Goal: Register for event/course

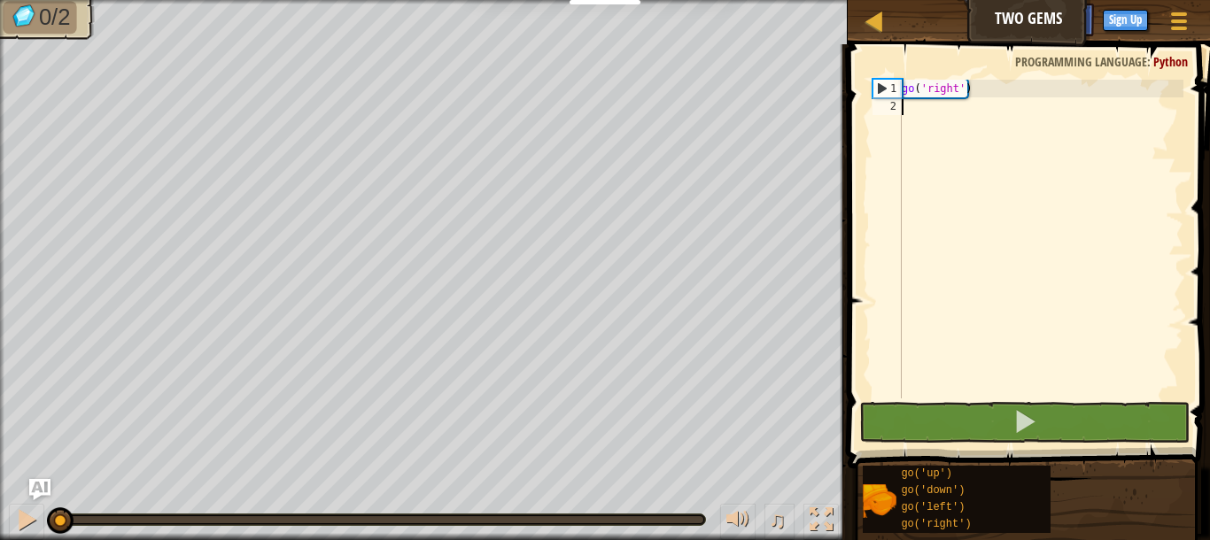
type textarea "go"
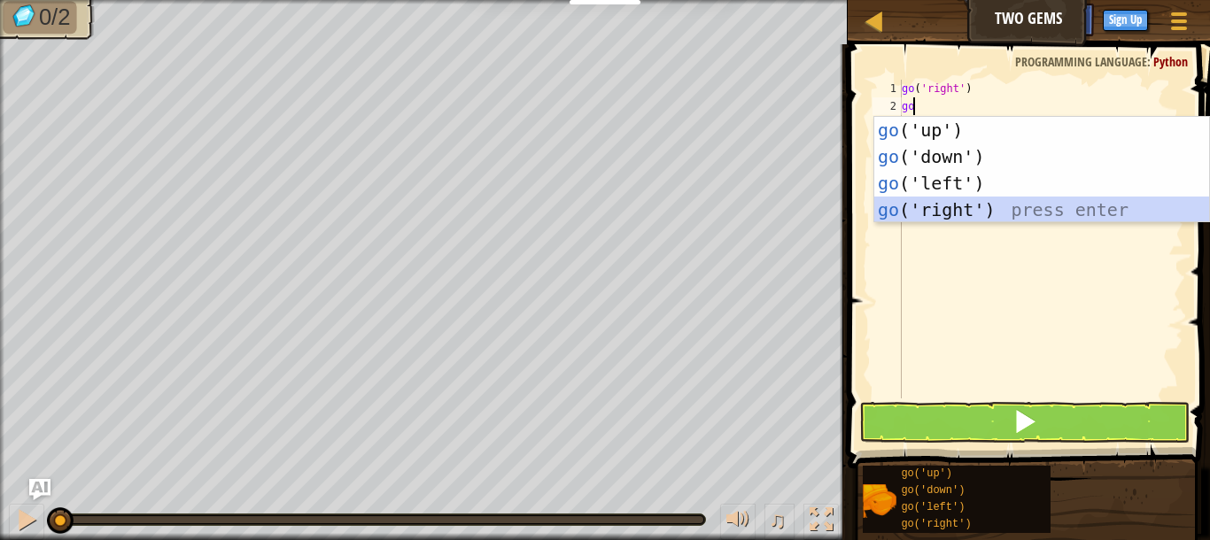
click at [942, 216] on div "go ('up') press enter go ('down') press enter go ('left') press enter go ('righ…" at bounding box center [1041, 196] width 335 height 159
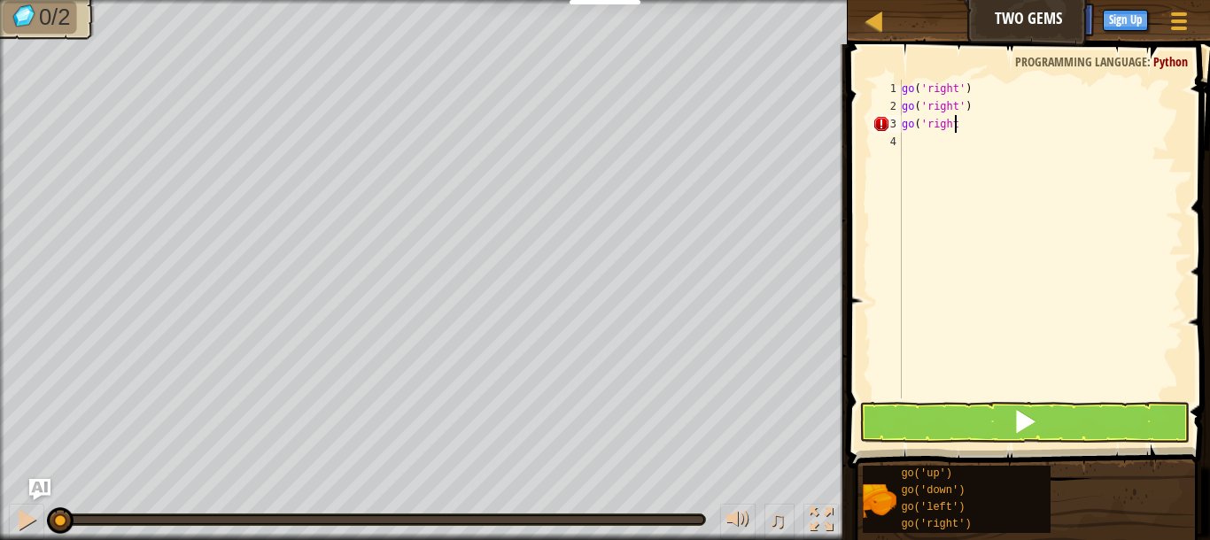
scroll to position [8, 4]
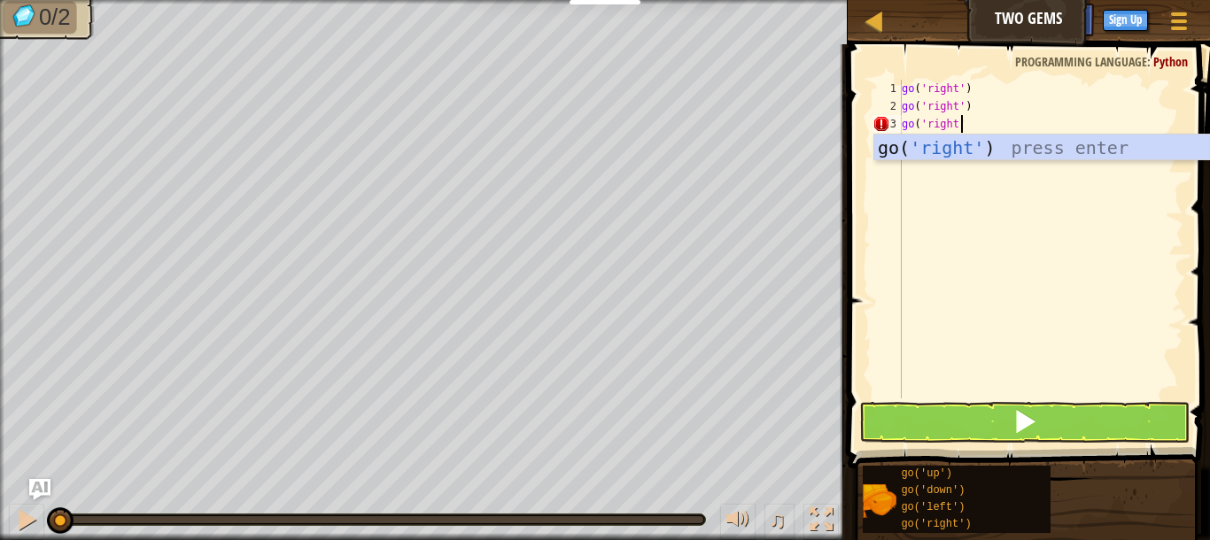
type textarea "go('right')"
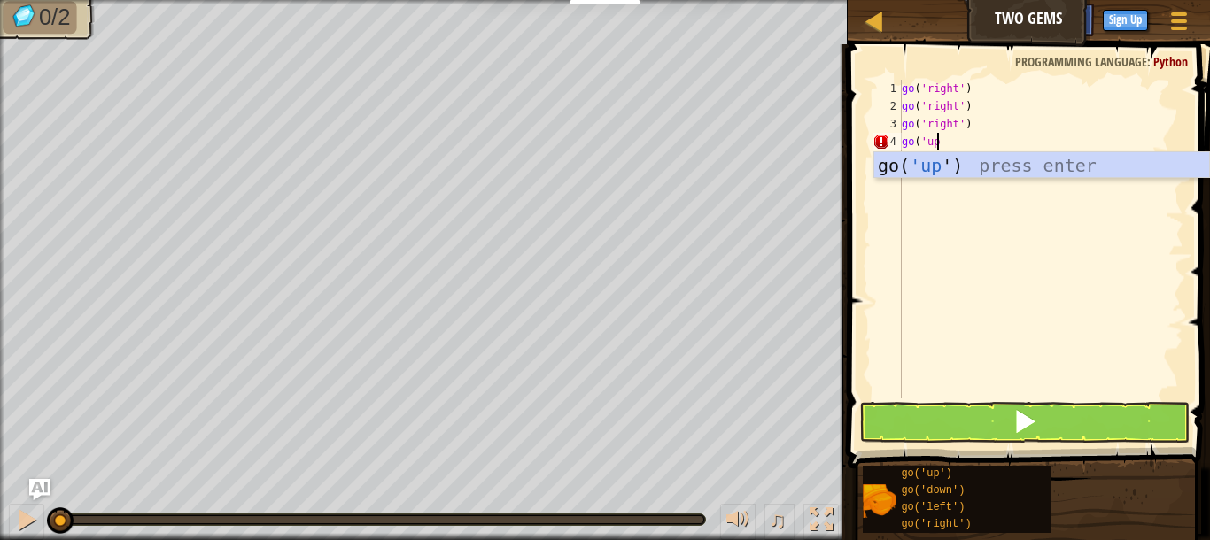
scroll to position [8, 3]
type textarea "go('up')"
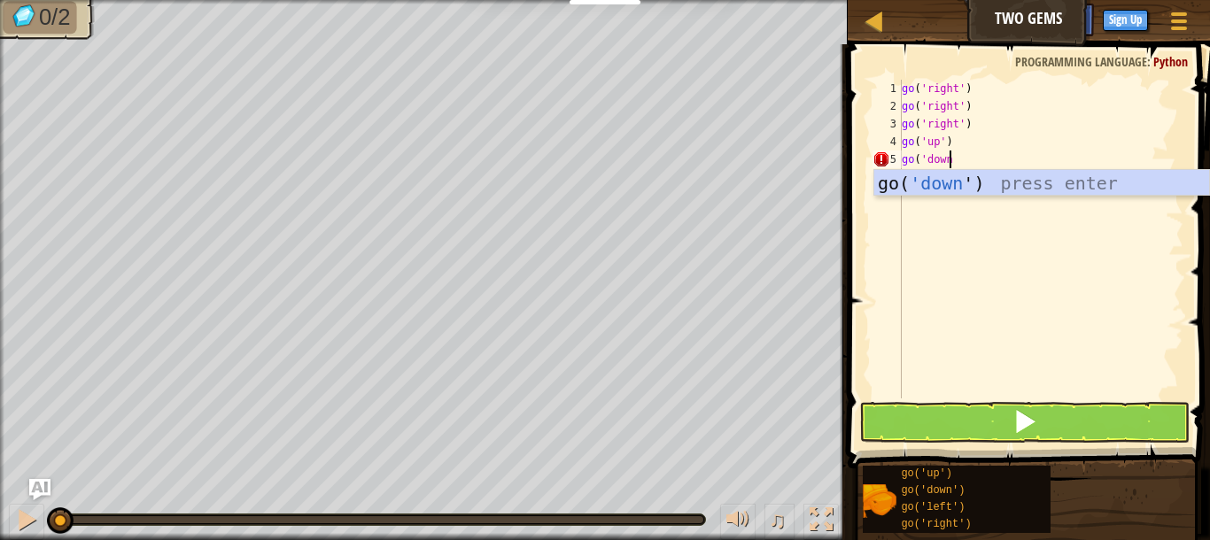
scroll to position [8, 4]
type textarea "go('down')"
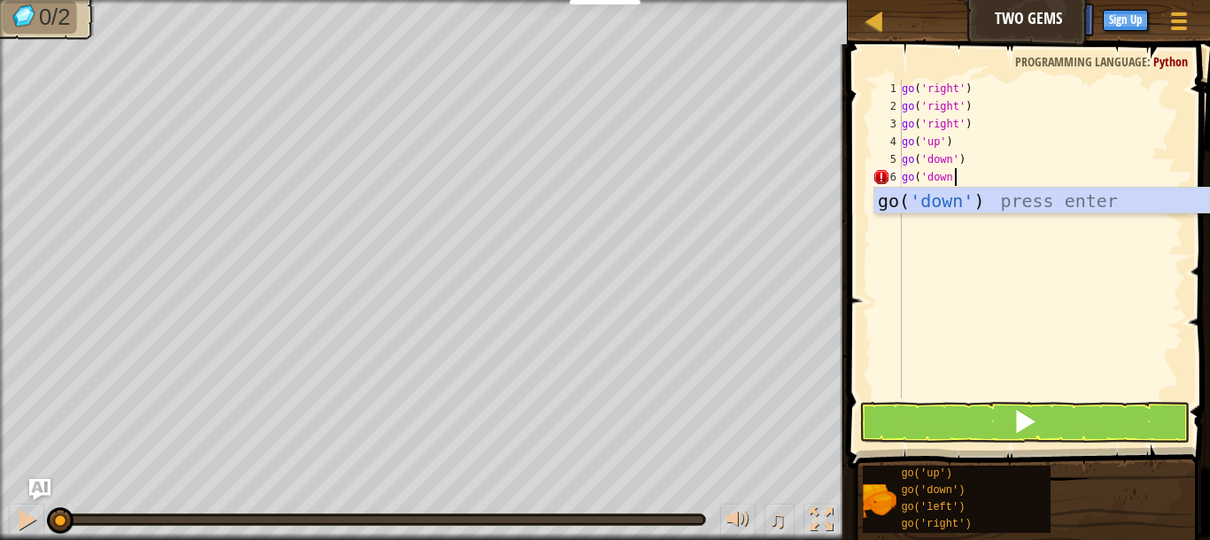
type textarea "go('down')"
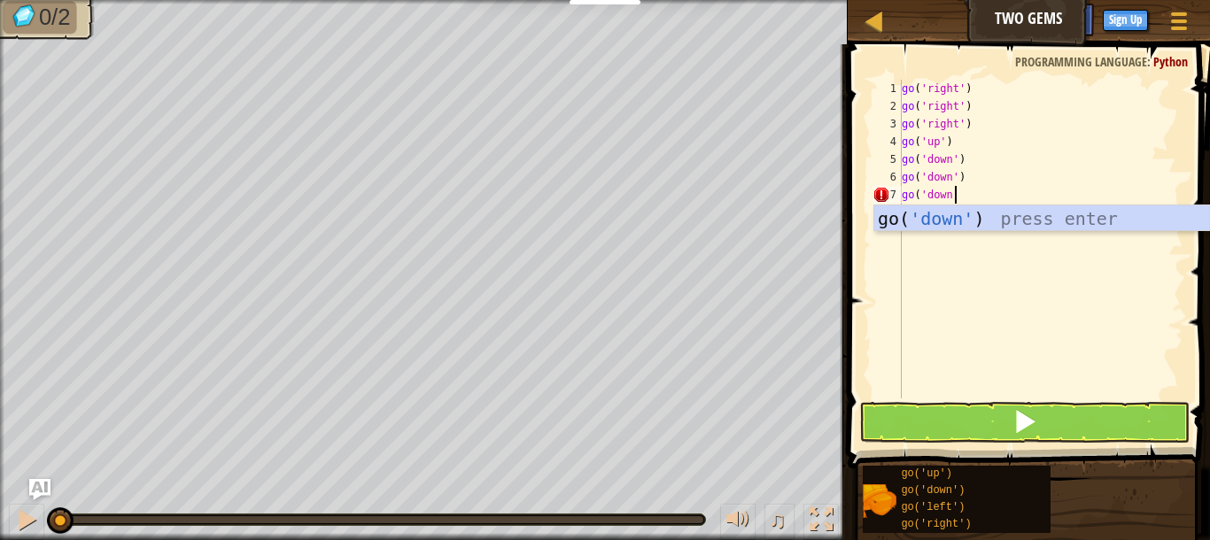
type textarea "go('down')"
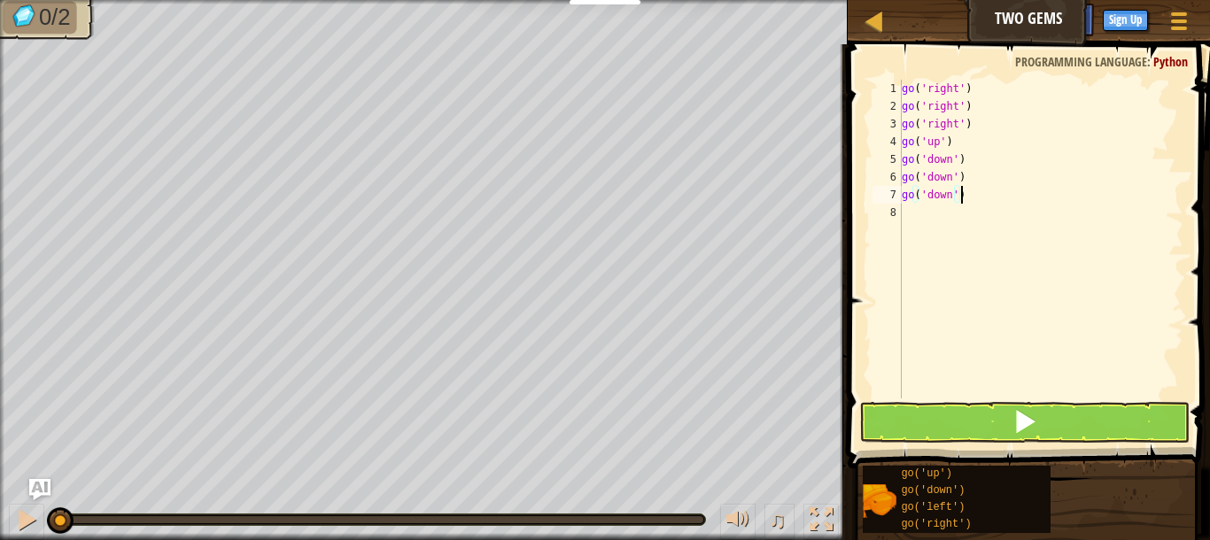
scroll to position [0, 0]
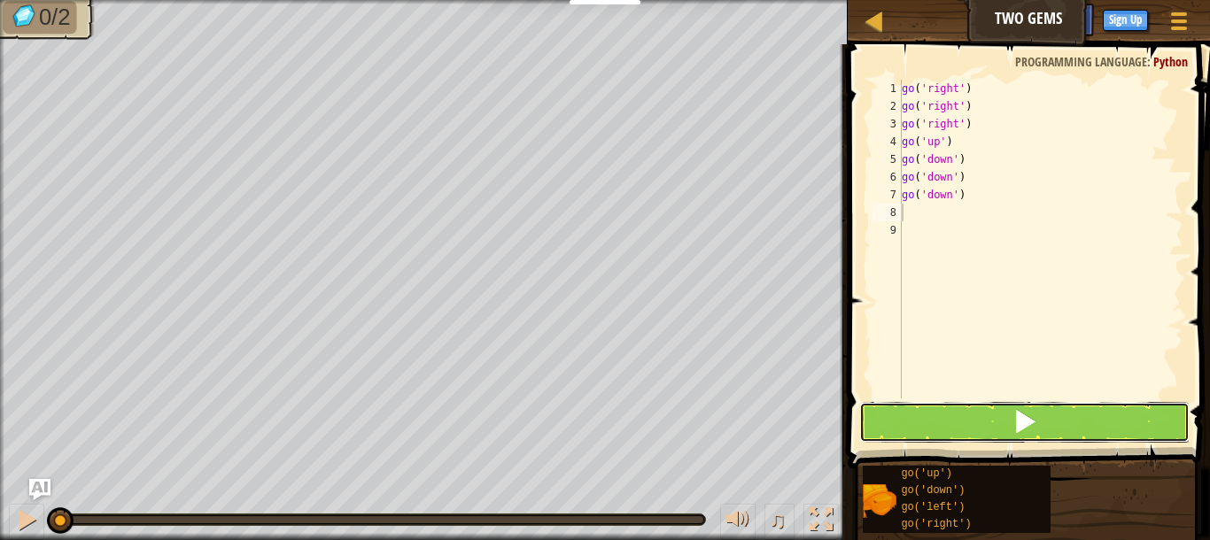
click at [938, 423] on button at bounding box center [1024, 422] width 330 height 41
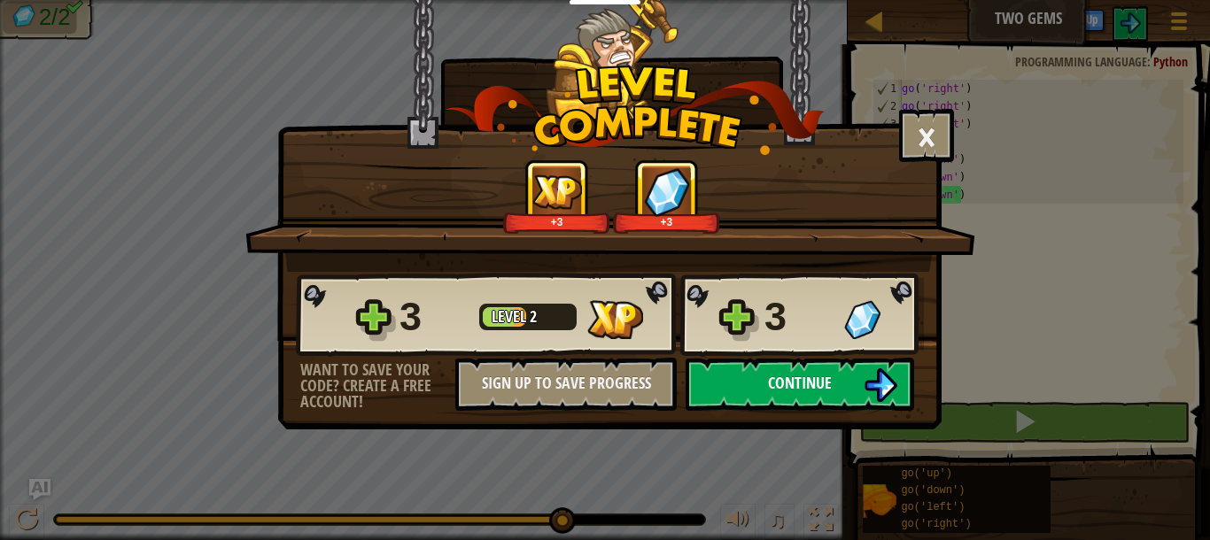
click at [864, 381] on img at bounding box center [881, 386] width 34 height 34
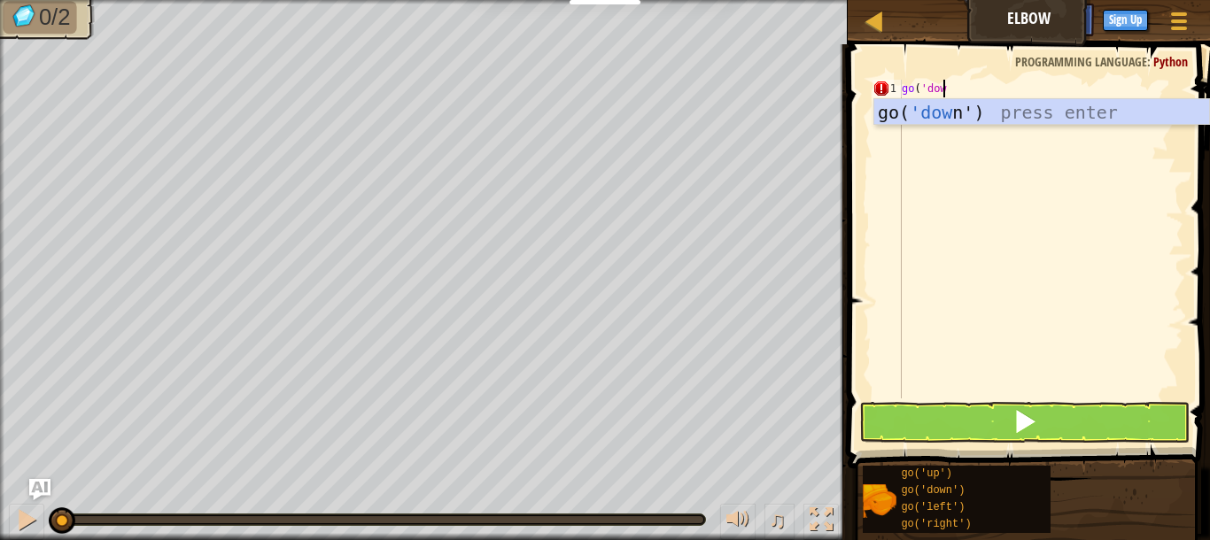
scroll to position [8, 4]
type textarea "go('down')"
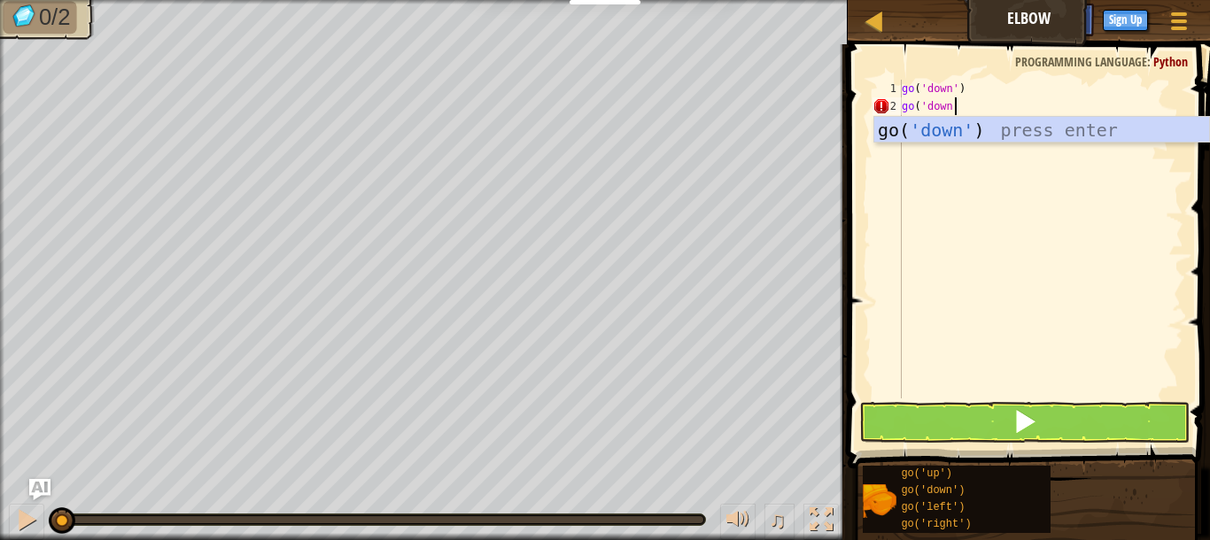
type textarea "go('down')"
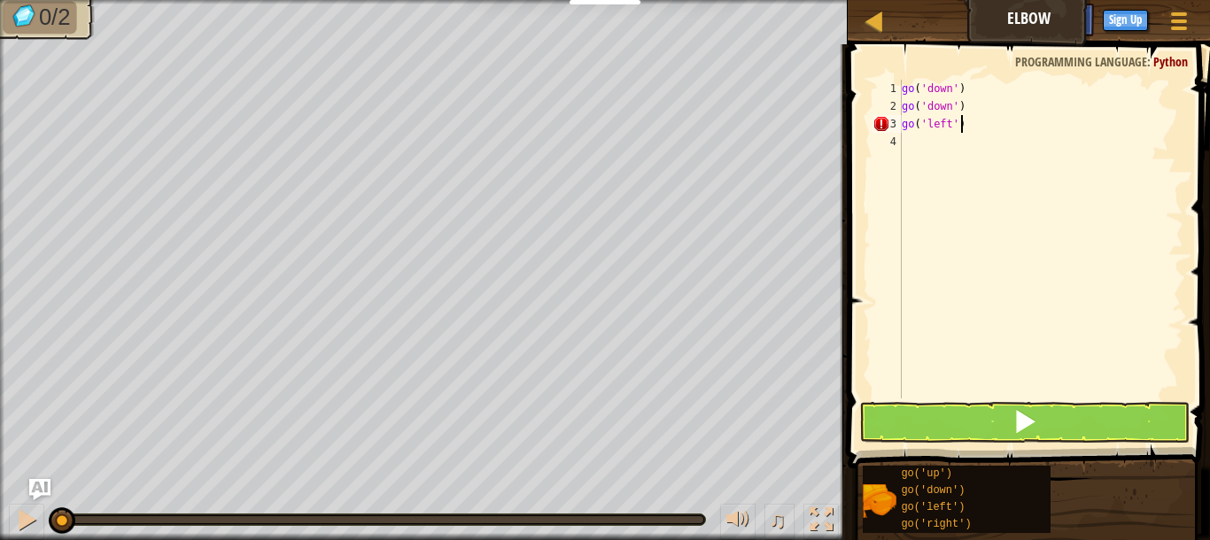
scroll to position [8, 4]
type textarea "go('left')"
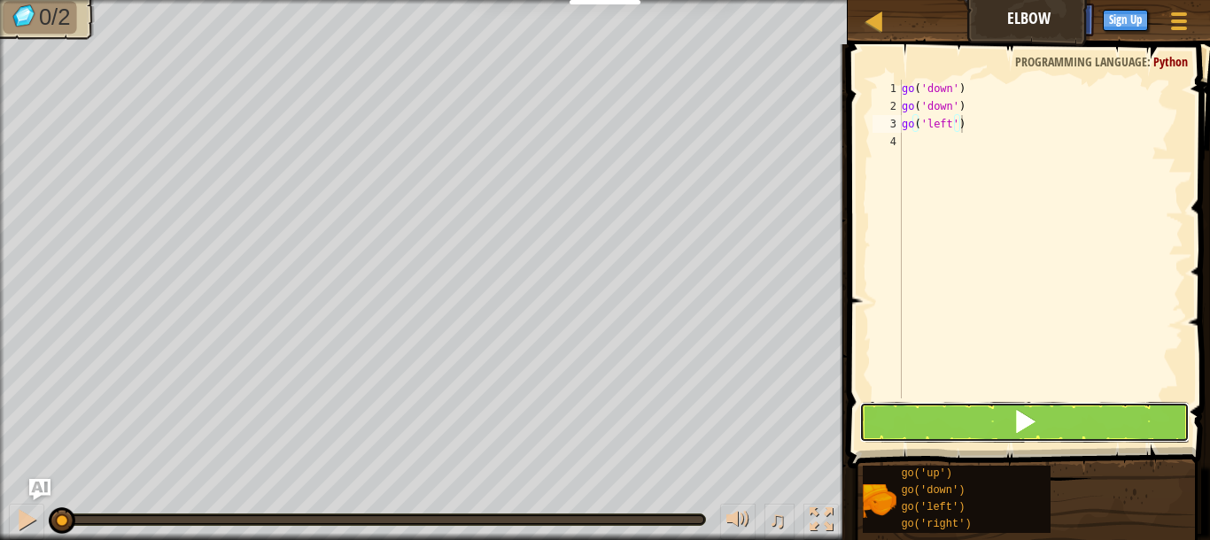
click at [974, 430] on button at bounding box center [1024, 422] width 330 height 41
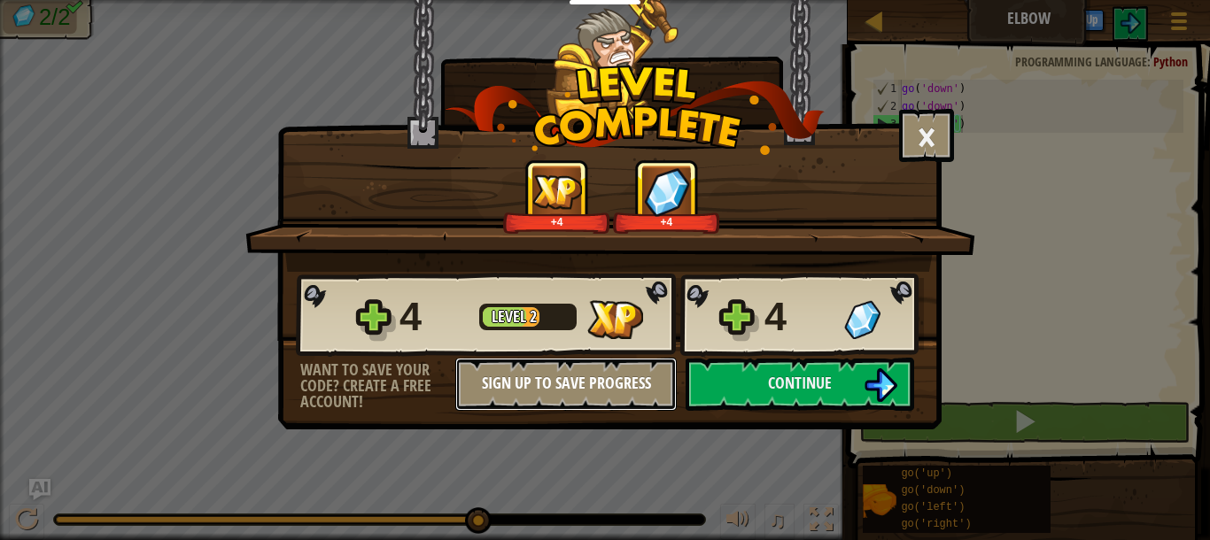
click at [631, 383] on button "Sign Up to Save Progress" at bounding box center [565, 384] width 221 height 53
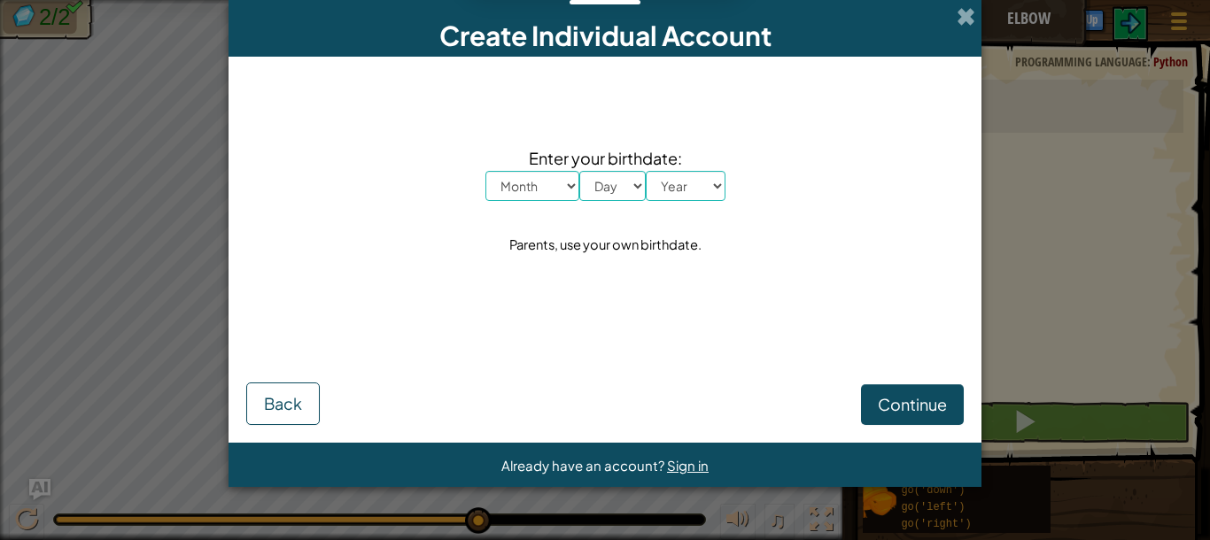
click at [485, 171] on select "Month January February March April May June July August September October Novem…" at bounding box center [532, 186] width 94 height 30
select select "8"
click option "August" at bounding box center [0, 0] width 0 height 0
click at [579, 171] on select "Day 1 2 3 4 5 6 7 8 9 10 11 12 13 14 15 16 17 18 19 20 21 22 23 24 25 26 27 28 …" at bounding box center [612, 186] width 66 height 30
select select "14"
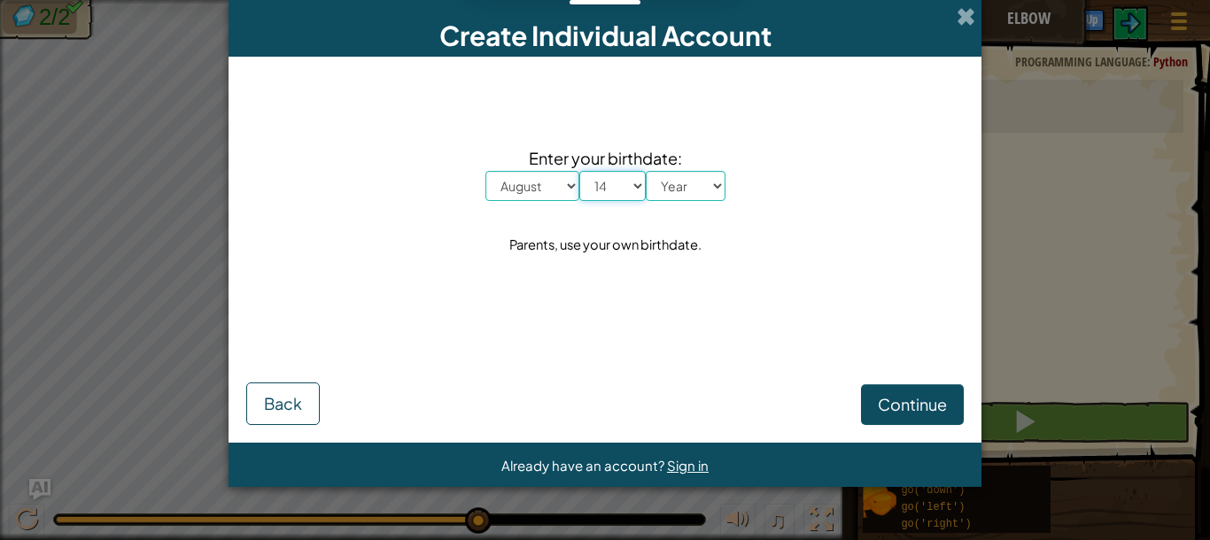
click option "14" at bounding box center [0, 0] width 0 height 0
click at [646, 171] on select "Year [DATE] 2024 2023 2022 2021 2020 2019 2018 2017 2016 2015 2014 2013 2012 20…" at bounding box center [686, 186] width 80 height 30
select select "1991"
click option "1991" at bounding box center [0, 0] width 0 height 0
click at [927, 421] on button "Continue" at bounding box center [912, 404] width 103 height 41
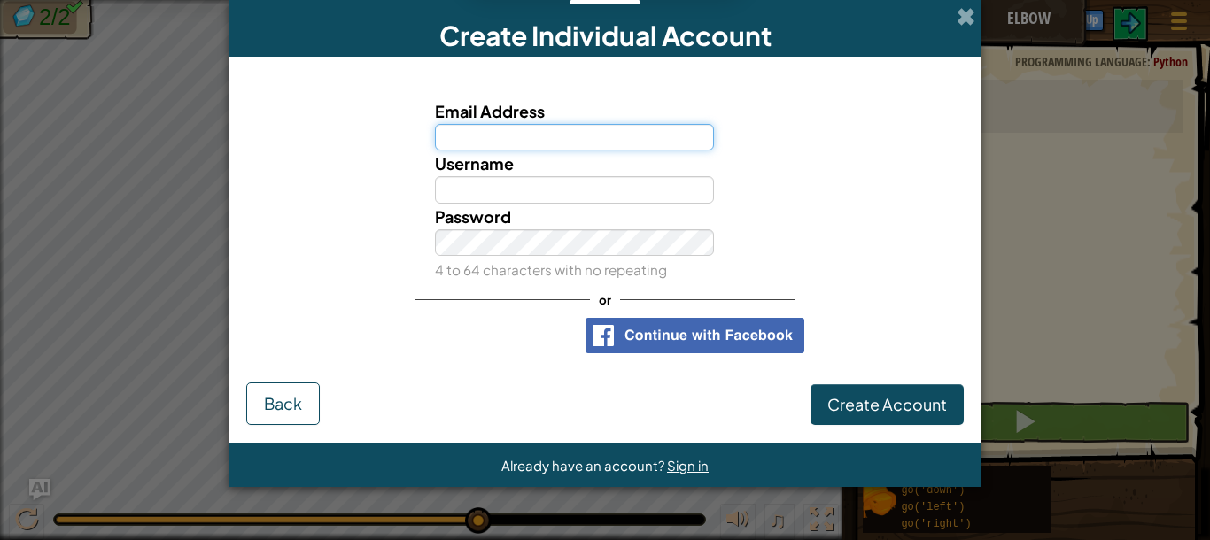
click at [462, 136] on input "Email Address" at bounding box center [575, 137] width 280 height 27
type input "[EMAIL_ADDRESS][DOMAIN_NAME]"
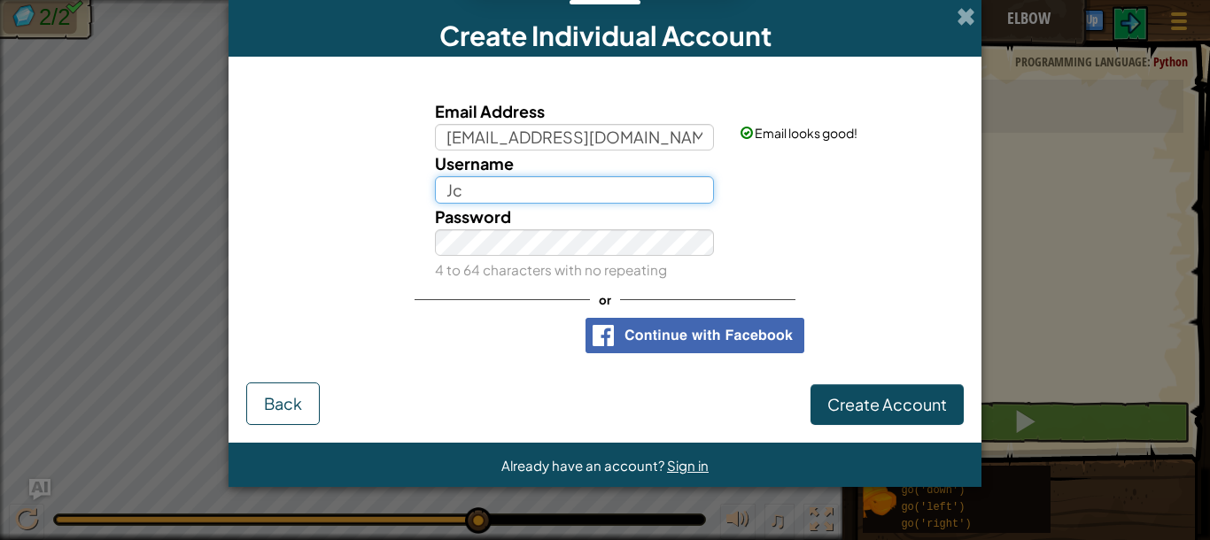
type input "J"
type input "N4tur4l8"
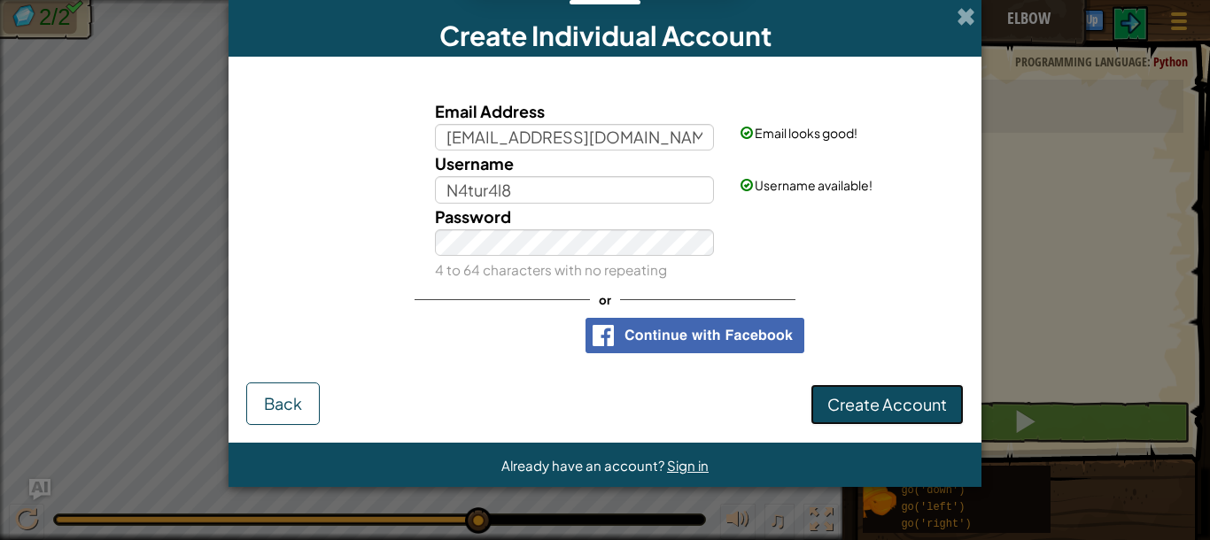
click at [846, 393] on button "Create Account" at bounding box center [887, 404] width 153 height 41
